Goal: Check status: Check status

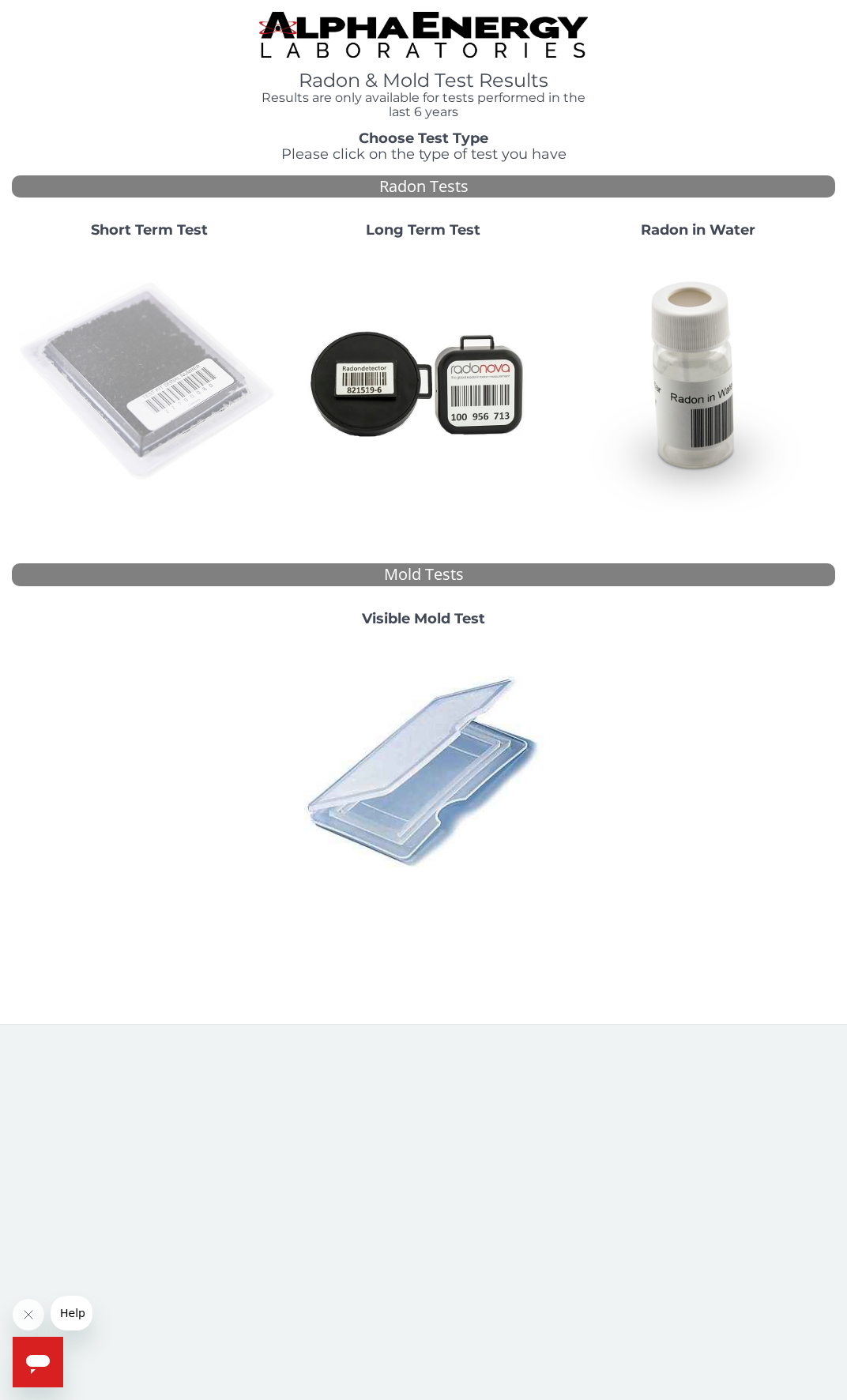
click at [189, 389] on img at bounding box center [148, 381] width 261 height 261
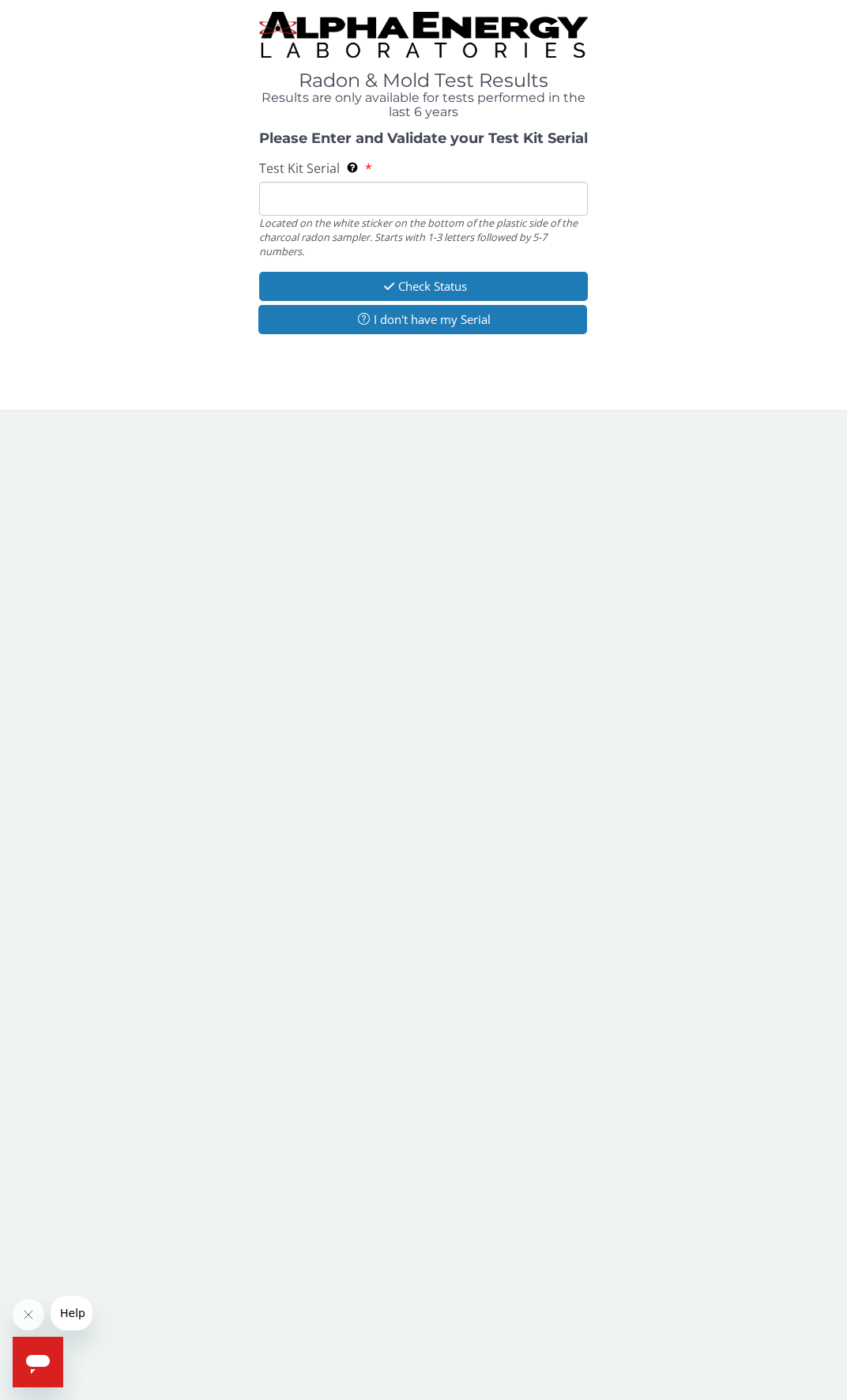
click at [346, 193] on input "Test Kit Serial Located on the white sticker on the bottom of the plastic side …" at bounding box center [424, 198] width 329 height 34
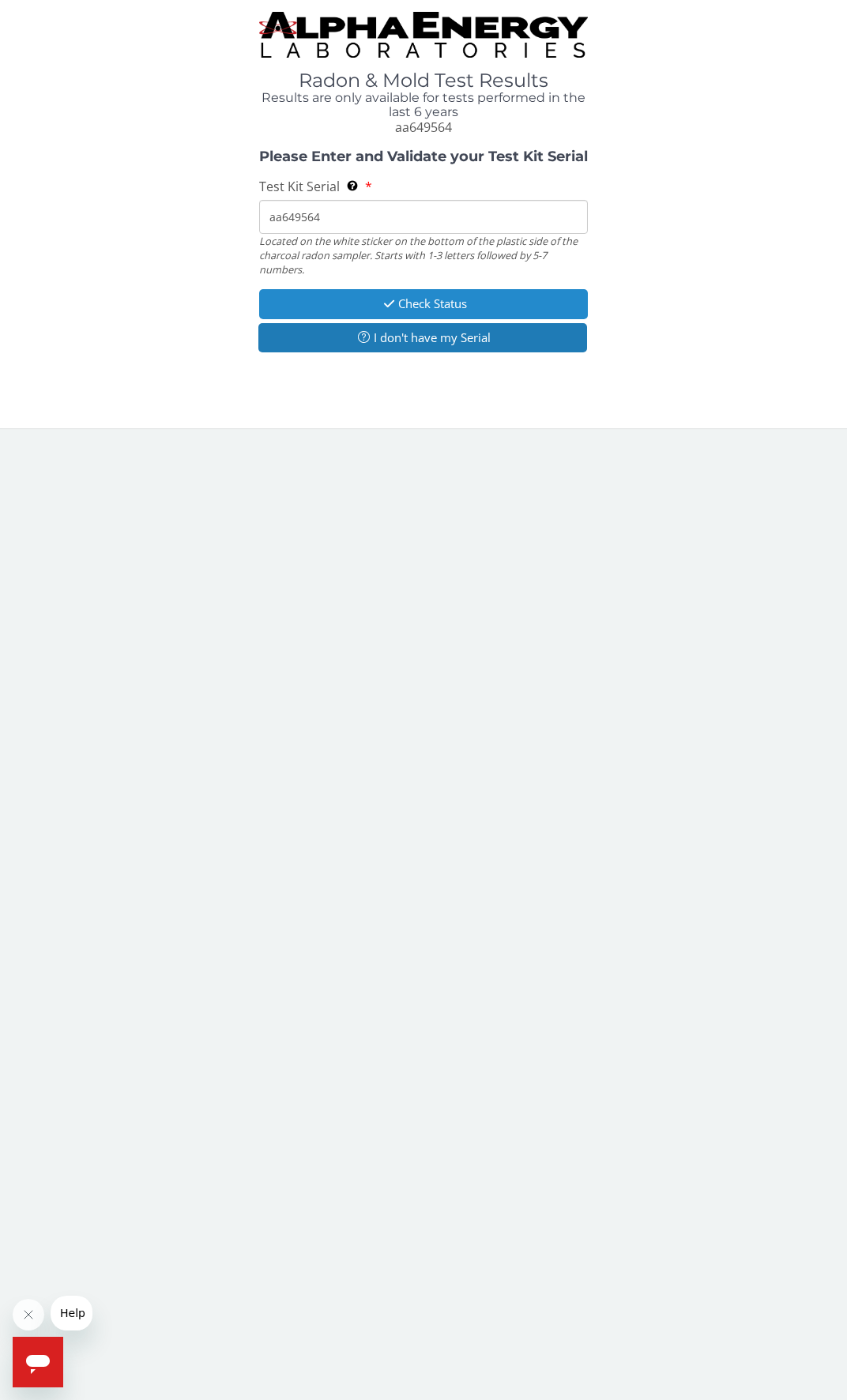
type input "aa649564"
click at [408, 302] on button "Check Status" at bounding box center [424, 303] width 329 height 29
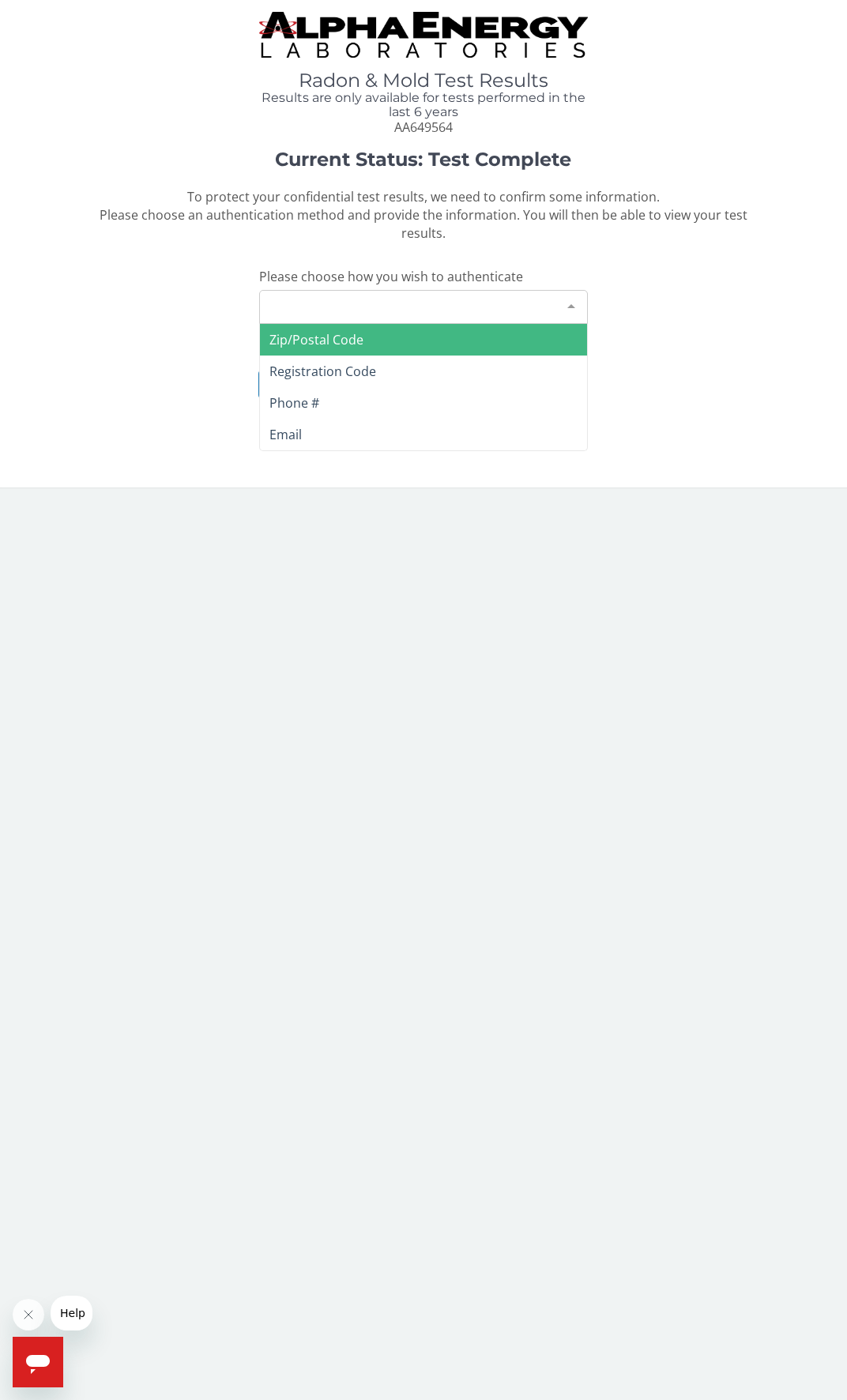
click at [572, 306] on div at bounding box center [571, 305] width 32 height 30
click at [669, 303] on div "Current Status: Test Complete To protect your confidential test results, we nee…" at bounding box center [424, 282] width 824 height 266
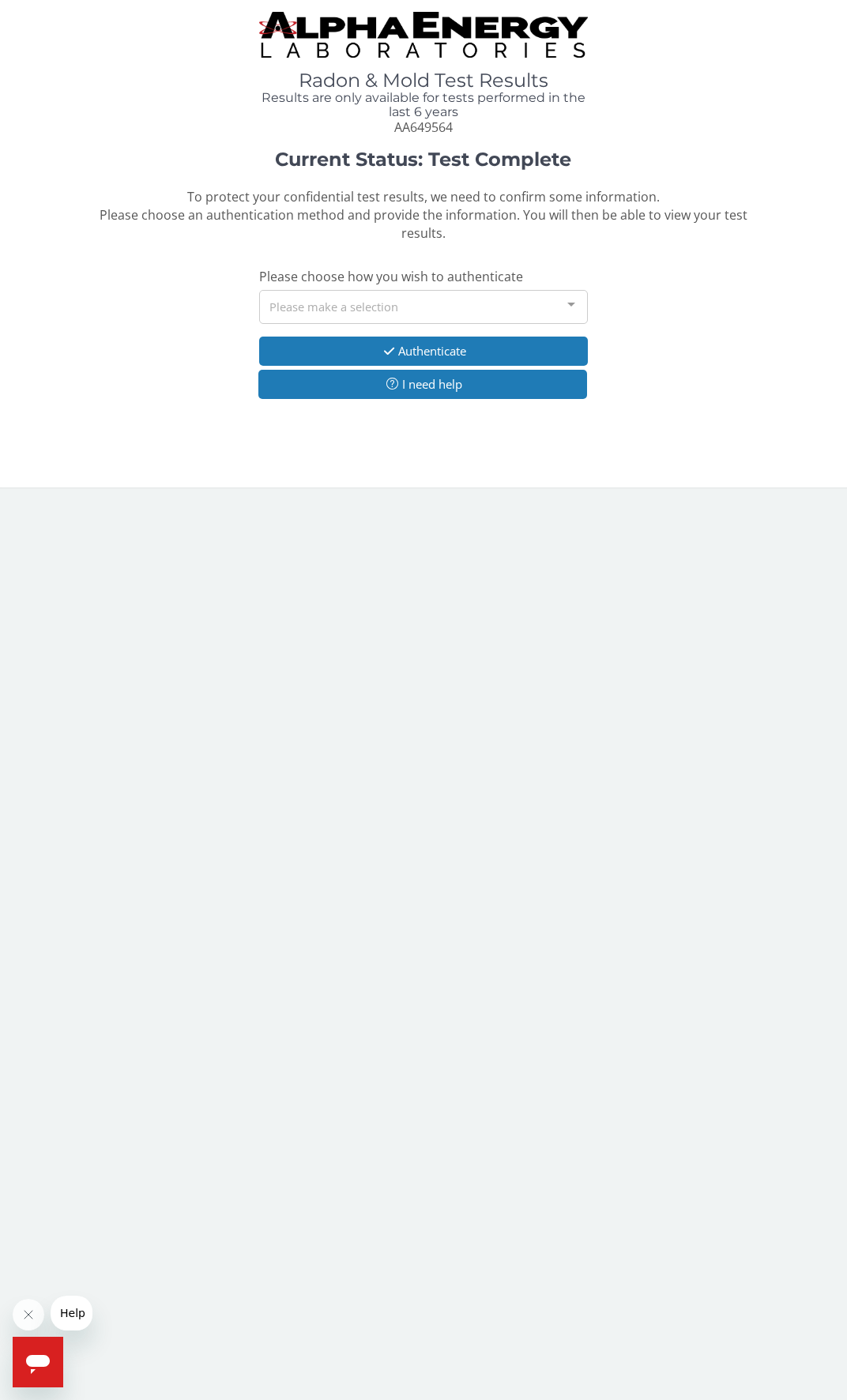
click at [366, 22] on img at bounding box center [424, 34] width 329 height 46
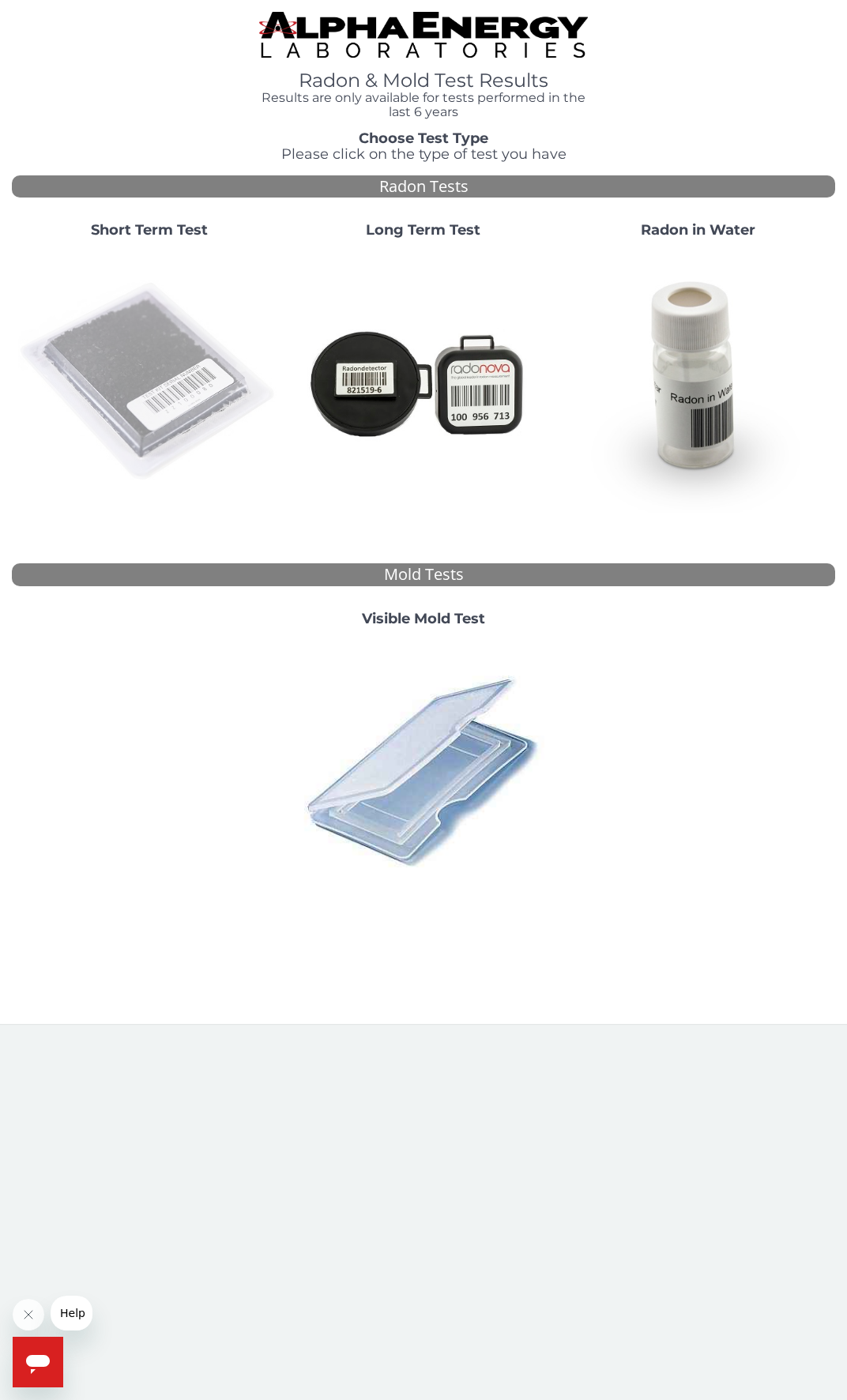
click at [109, 339] on img at bounding box center [148, 381] width 261 height 261
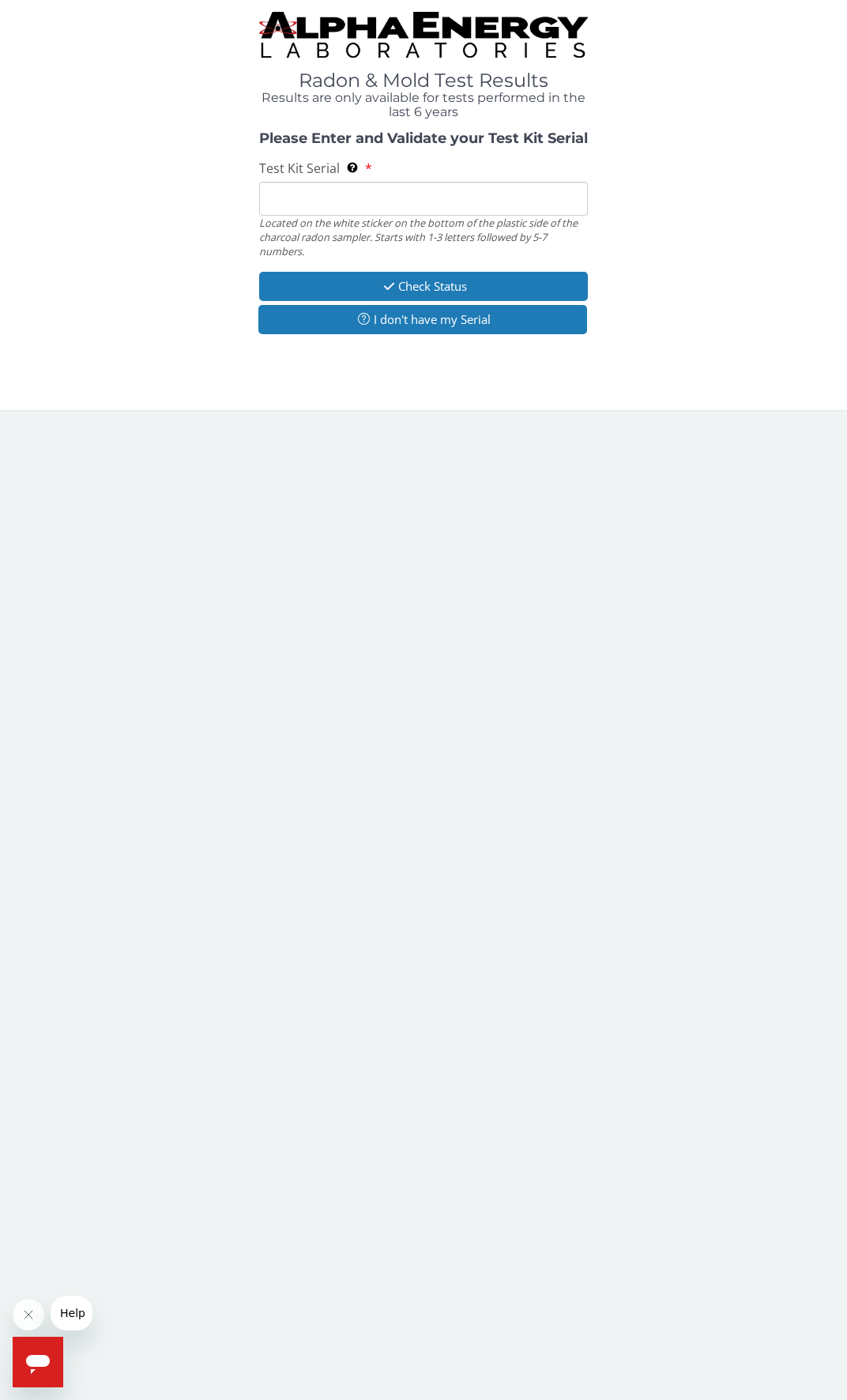
click at [436, 191] on input "Test Kit Serial Located on the white sticker on the bottom of the plastic side …" at bounding box center [424, 198] width 329 height 34
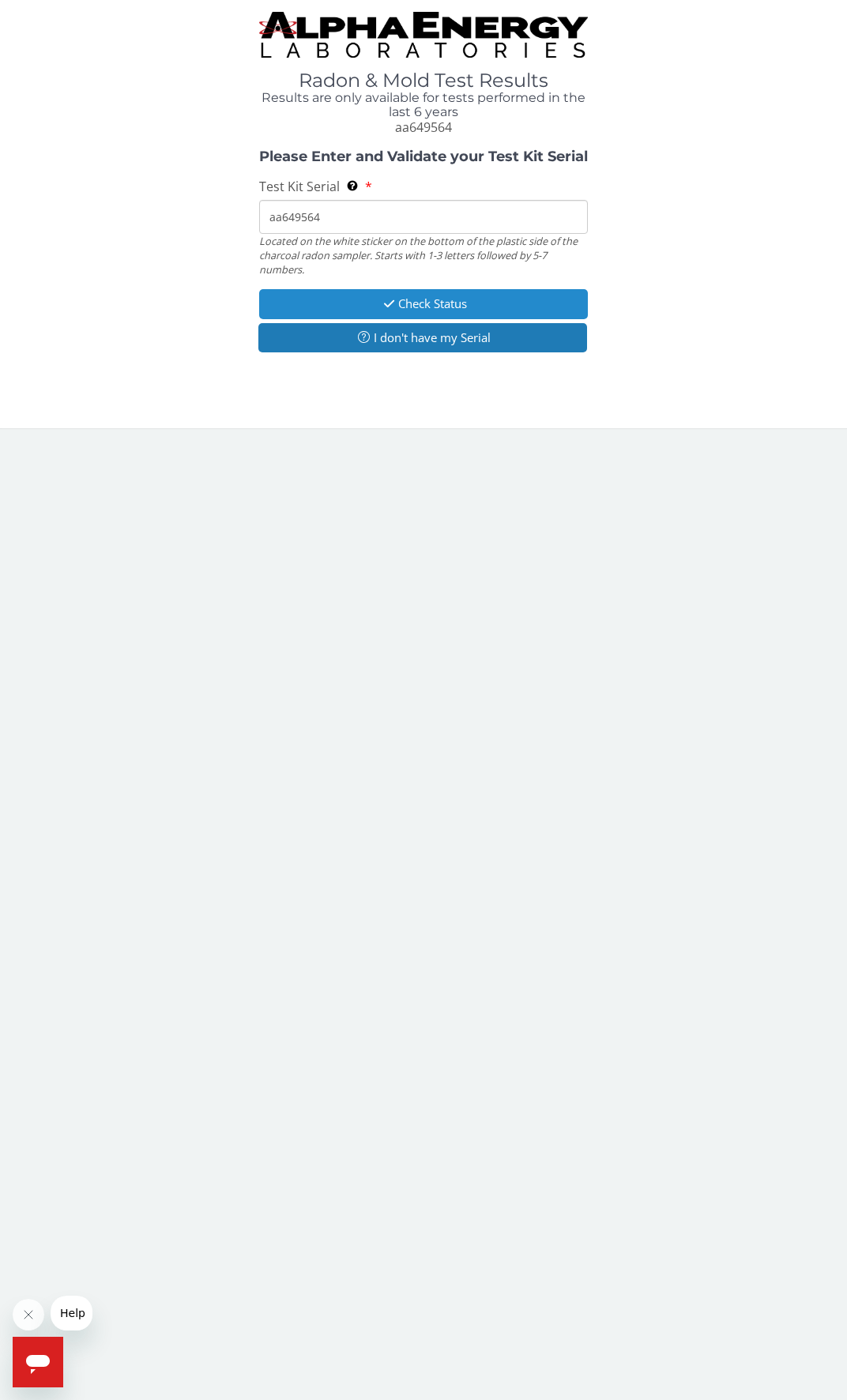
type input "aa649564"
click at [465, 307] on button "Check Status" at bounding box center [424, 303] width 329 height 29
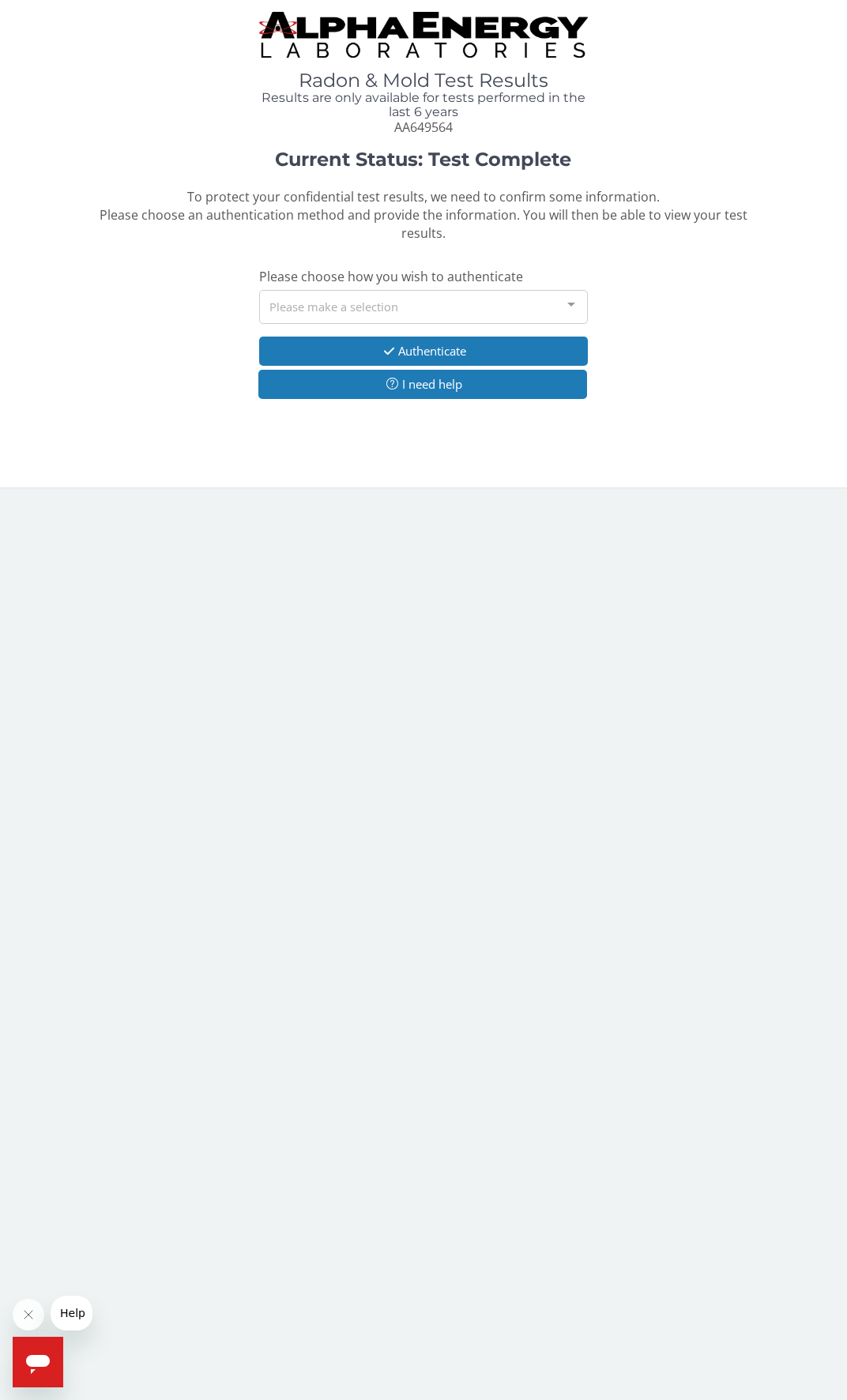
click at [465, 307] on div "Please make a selection" at bounding box center [424, 306] width 329 height 34
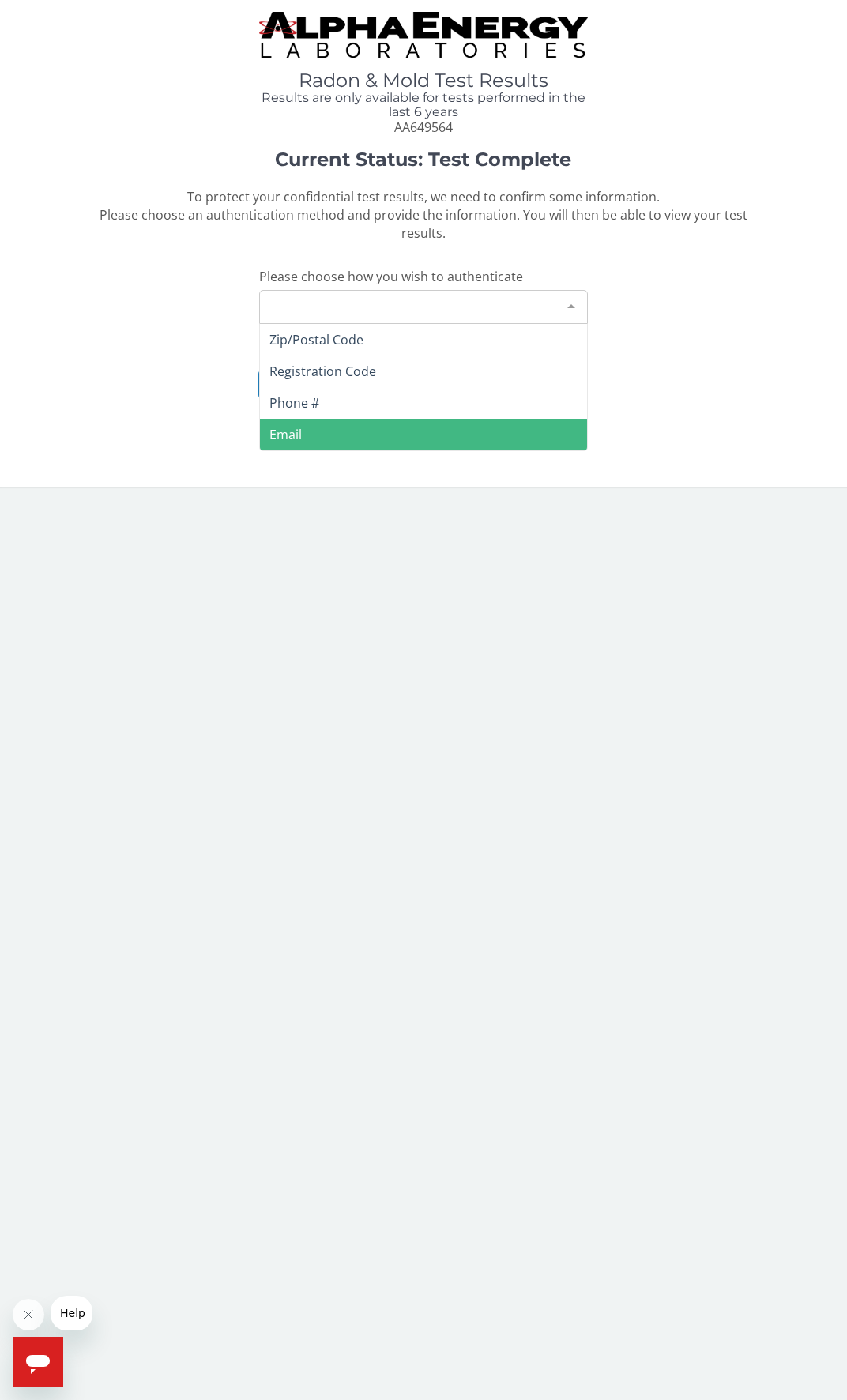
click at [421, 422] on span "Email" at bounding box center [424, 434] width 328 height 32
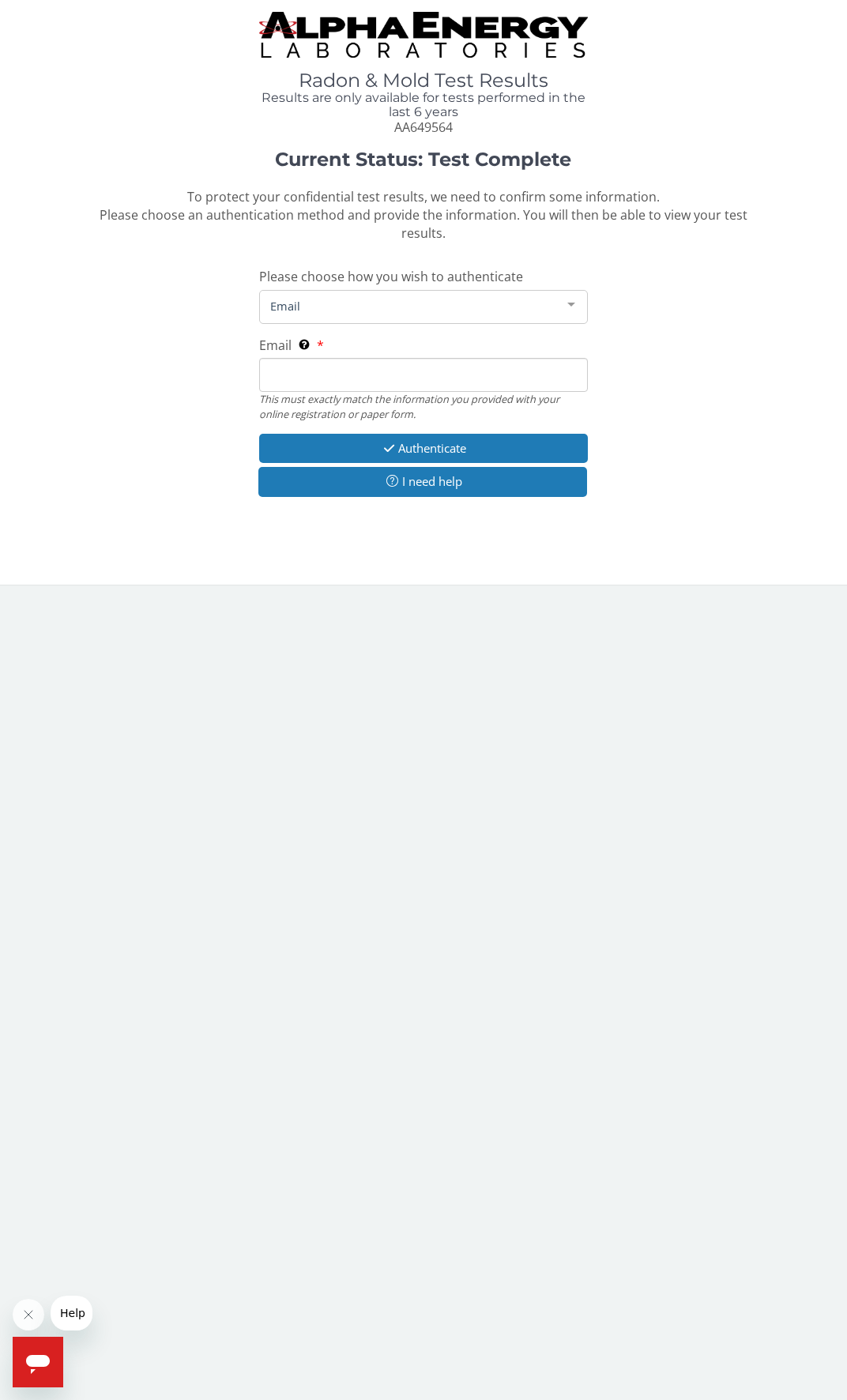
click at [411, 378] on input "Email This must exactly match the information you provided with your online reg…" at bounding box center [424, 374] width 329 height 34
type input "[EMAIL_ADDRESS][DOMAIN_NAME]"
click at [462, 448] on button "Authenticate" at bounding box center [424, 448] width 329 height 29
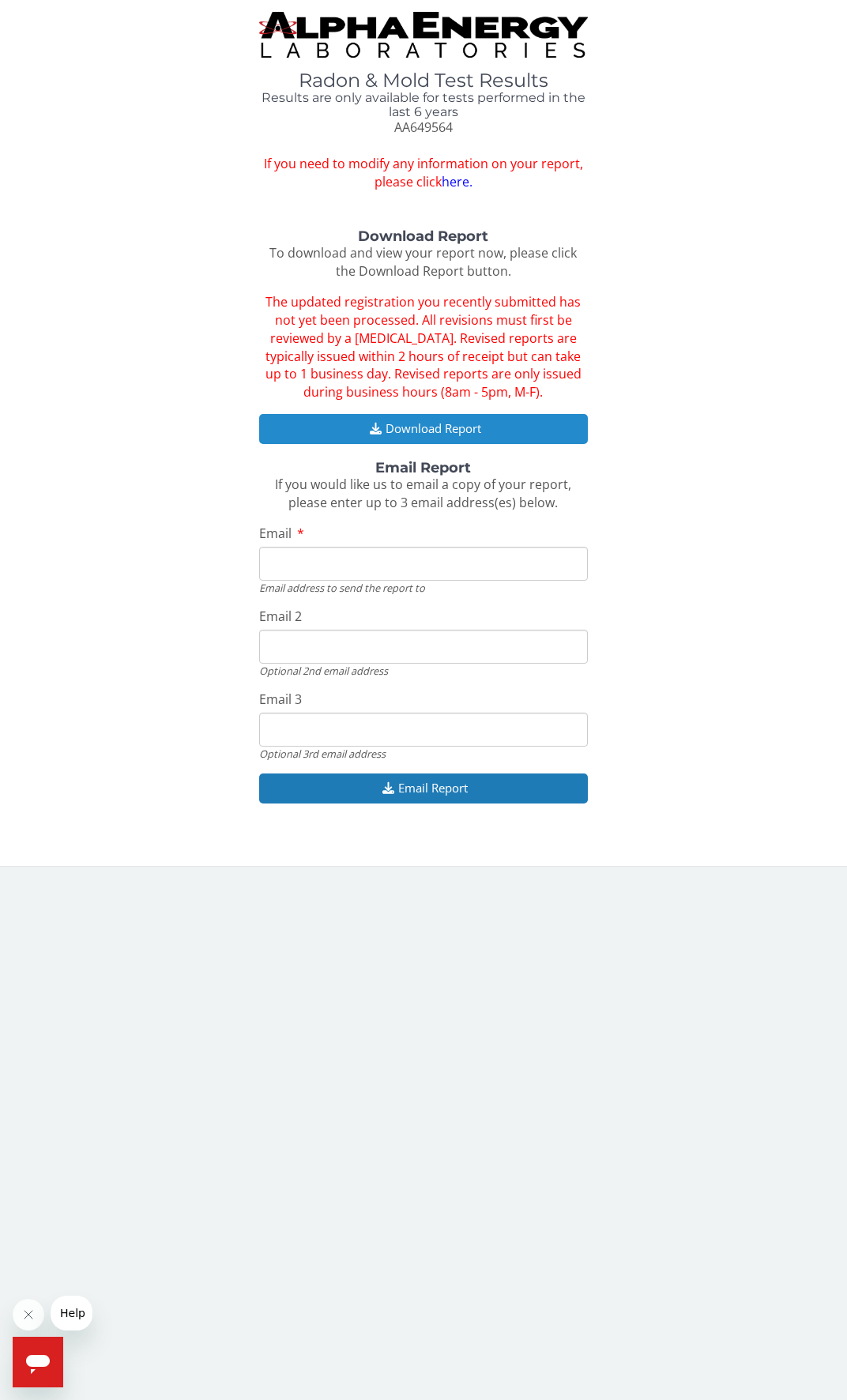
click at [455, 434] on button "Download Report" at bounding box center [424, 428] width 329 height 29
